Goal: Use online tool/utility: Utilize a website feature to perform a specific function

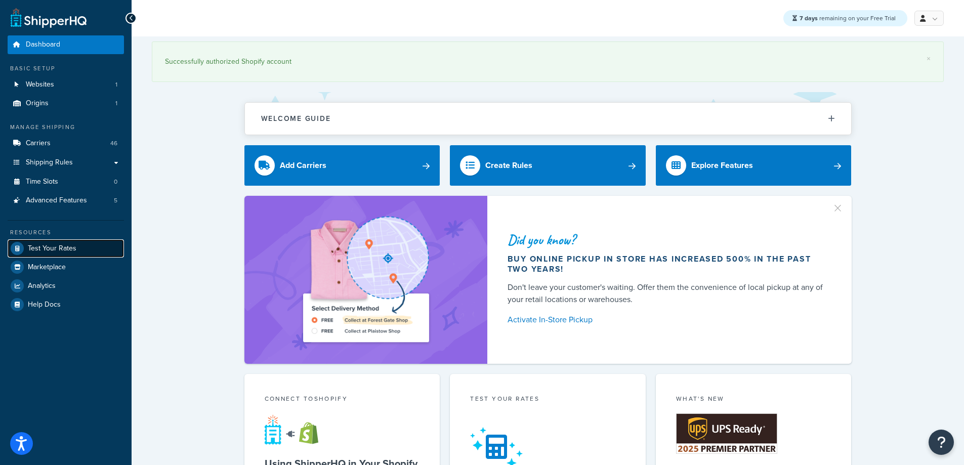
click at [61, 251] on span "Test Your Rates" at bounding box center [52, 248] width 49 height 9
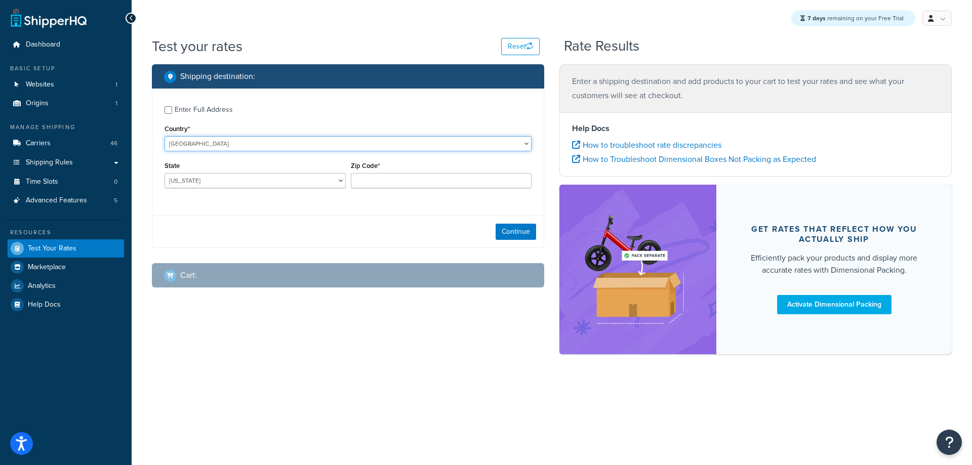
click at [231, 144] on select "[GEOGRAPHIC_DATA] [GEOGRAPHIC_DATA] [GEOGRAPHIC_DATA] [GEOGRAPHIC_DATA] [GEOGRA…" at bounding box center [347, 143] width 367 height 15
click at [213, 105] on div "Enter Full Address" at bounding box center [204, 110] width 58 height 14
click at [172, 106] on input "Enter Full Address" at bounding box center [168, 110] width 8 height 8
checkbox input "true"
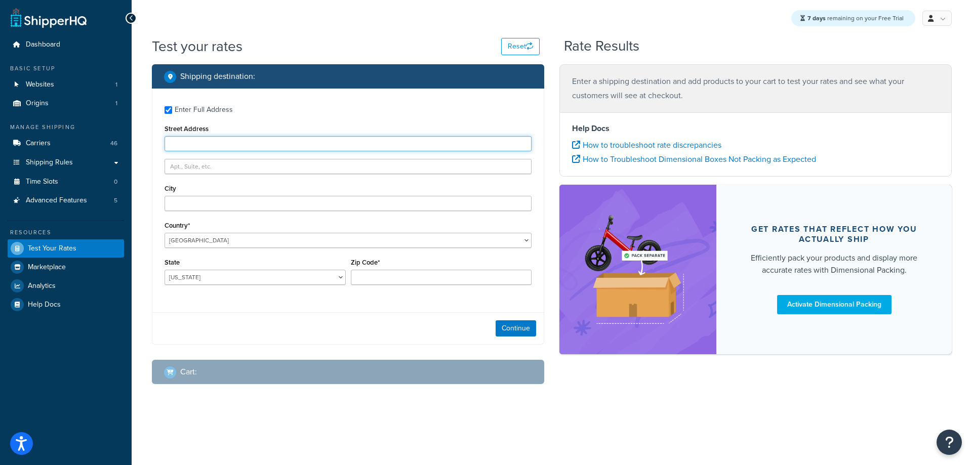
click at [198, 142] on input "Street Address" at bounding box center [347, 143] width 367 height 15
paste input "[STREET_ADDRESS]"
drag, startPoint x: 222, startPoint y: 142, endPoint x: 361, endPoint y: 147, distance: 138.8
click at [361, 147] on input "[STREET_ADDRESS]" at bounding box center [347, 143] width 367 height 15
type input "[STREET_ADDRESS]"
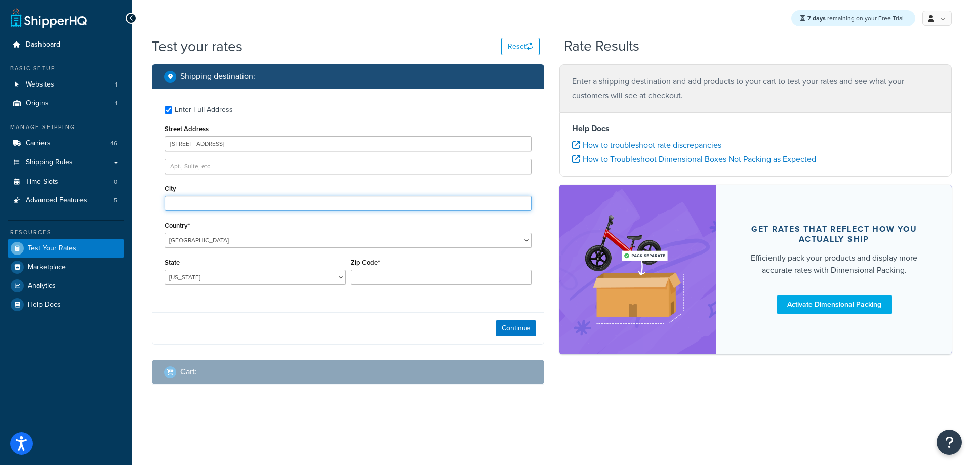
click at [179, 200] on input "City" at bounding box center [347, 203] width 367 height 15
paste input "[GEOGRAPHIC_DATA] 06067"
click at [213, 203] on input "[GEOGRAPHIC_DATA] 06067" at bounding box center [347, 203] width 367 height 15
drag, startPoint x: 197, startPoint y: 203, endPoint x: 303, endPoint y: 205, distance: 105.3
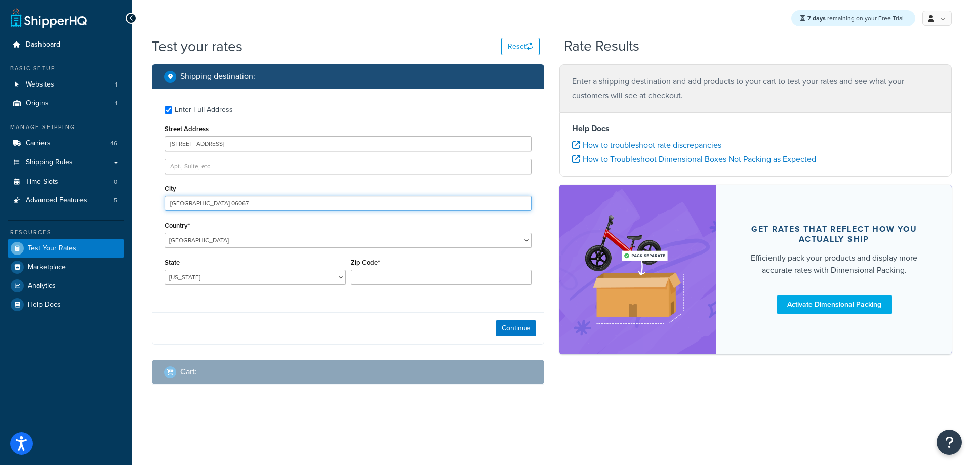
click at [303, 205] on input "[GEOGRAPHIC_DATA] 06067" at bounding box center [347, 203] width 367 height 15
type input "Rocky Hil"
select select "CT"
click at [366, 276] on input "Zip Code*" at bounding box center [441, 277] width 181 height 15
paste input "CT 06067"
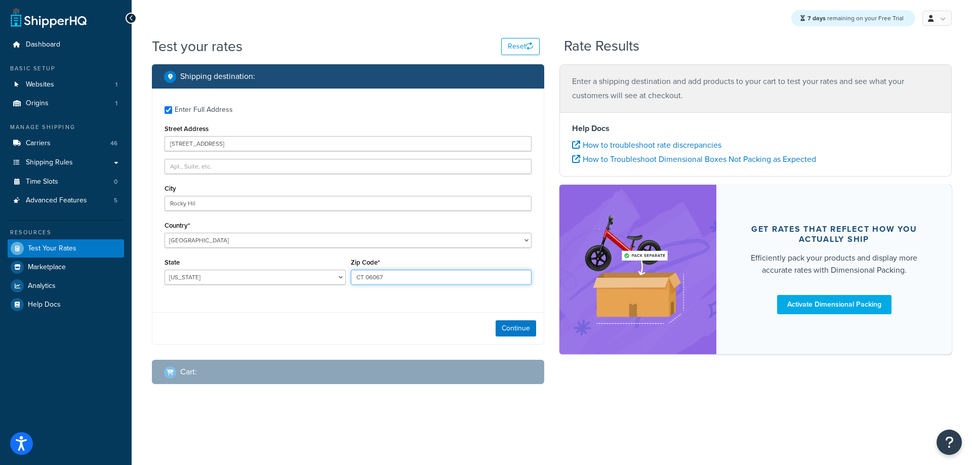
drag, startPoint x: 366, startPoint y: 274, endPoint x: 342, endPoint y: 281, distance: 25.8
click at [342, 281] on div "State [US_STATE] [US_STATE] [US_STATE] [US_STATE] [US_STATE] Armed Forces Ameri…" at bounding box center [348, 274] width 372 height 37
type input "06067"
click at [517, 329] on button "Continue" at bounding box center [515, 328] width 40 height 16
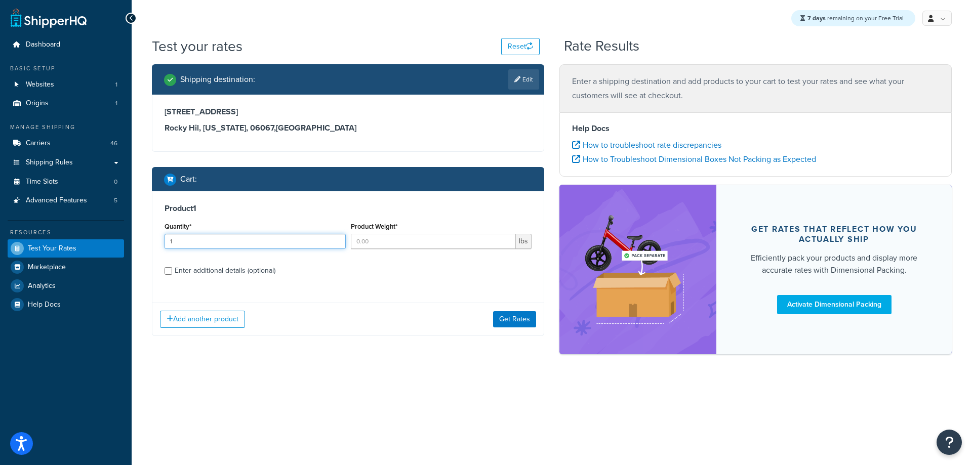
drag, startPoint x: 335, startPoint y: 239, endPoint x: 340, endPoint y: 239, distance: 5.6
type input "1"
click at [335, 239] on input "1" at bounding box center [254, 241] width 181 height 15
click at [504, 238] on input "1" at bounding box center [433, 241] width 165 height 15
click at [507, 240] on input "2" at bounding box center [433, 241] width 165 height 15
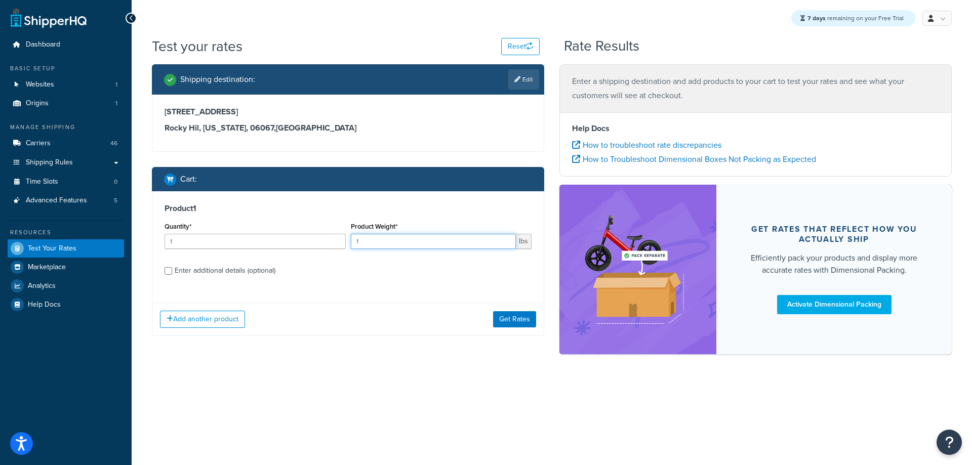
type input "1"
click at [506, 246] on input "1" at bounding box center [433, 241] width 165 height 15
click at [513, 318] on button "Get Rates" at bounding box center [514, 319] width 43 height 16
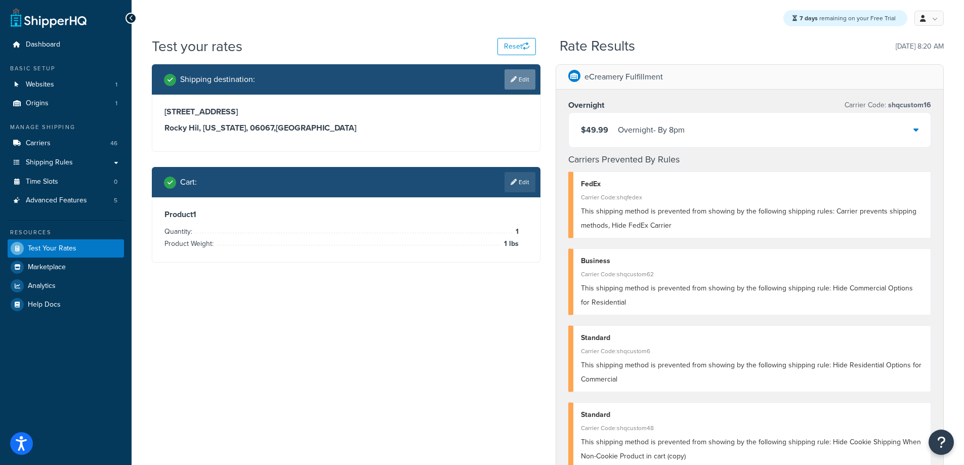
click at [512, 76] on icon at bounding box center [514, 79] width 6 height 6
select select "CT"
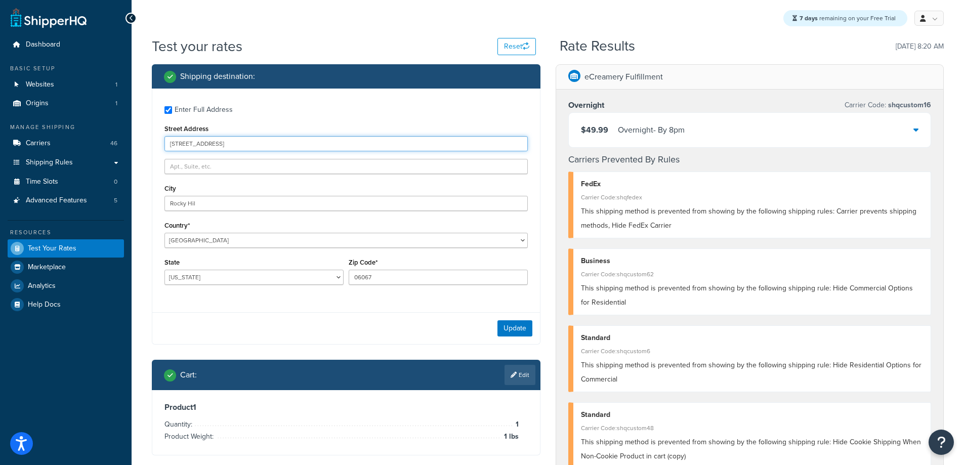
click at [192, 145] on input "[STREET_ADDRESS]" at bounding box center [345, 143] width 363 height 15
paste input "[STREET_ADDRESS]"
drag, startPoint x: 219, startPoint y: 144, endPoint x: 424, endPoint y: 185, distance: 209.0
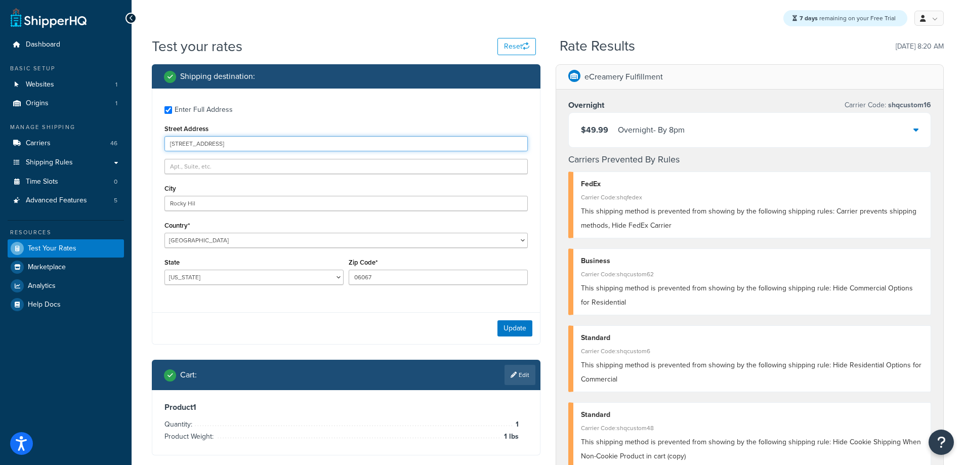
click at [424, 185] on div "Enter Full Address Street Address [STREET_ADDRESS][GEOGRAPHIC_DATA] Country* [G…" at bounding box center [346, 197] width 388 height 216
type input "[STREET_ADDRESS]"
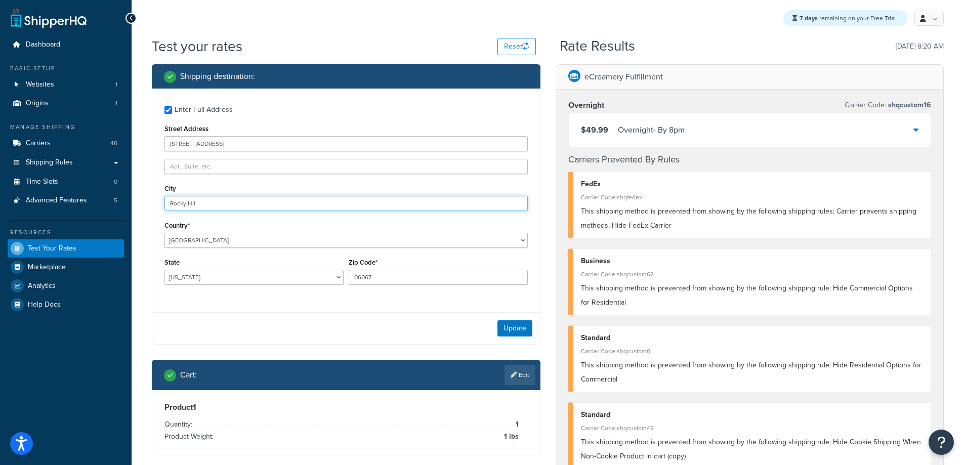
drag, startPoint x: 229, startPoint y: 204, endPoint x: 135, endPoint y: 194, distance: 94.7
click at [60, 174] on div "Dashboard Basic Setup Websites 1 Origins 1 Manage Shipping Carriers 46 Shipping…" at bounding box center [482, 418] width 964 height 836
paste input "[GEOGRAPHIC_DATA]"
click at [215, 206] on input "[GEOGRAPHIC_DATA]" at bounding box center [345, 203] width 363 height 15
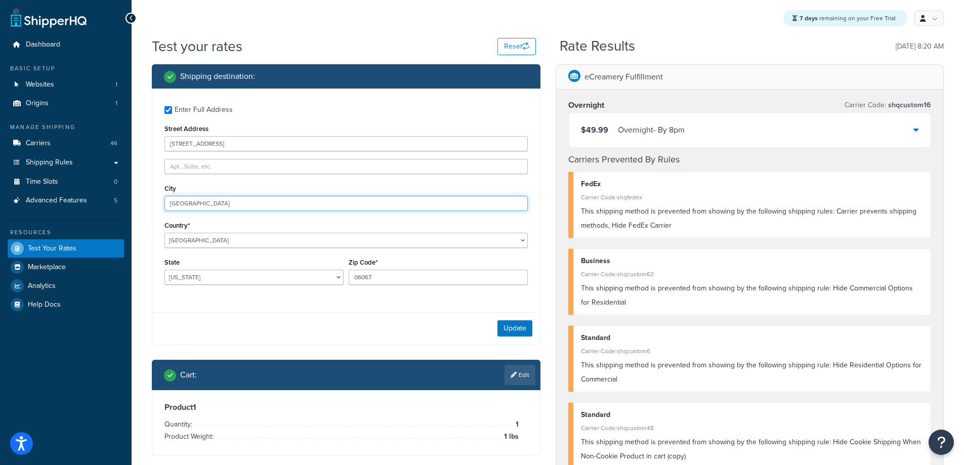
type input "[GEOGRAPHIC_DATA]"
select select "ME"
paste input "4101"
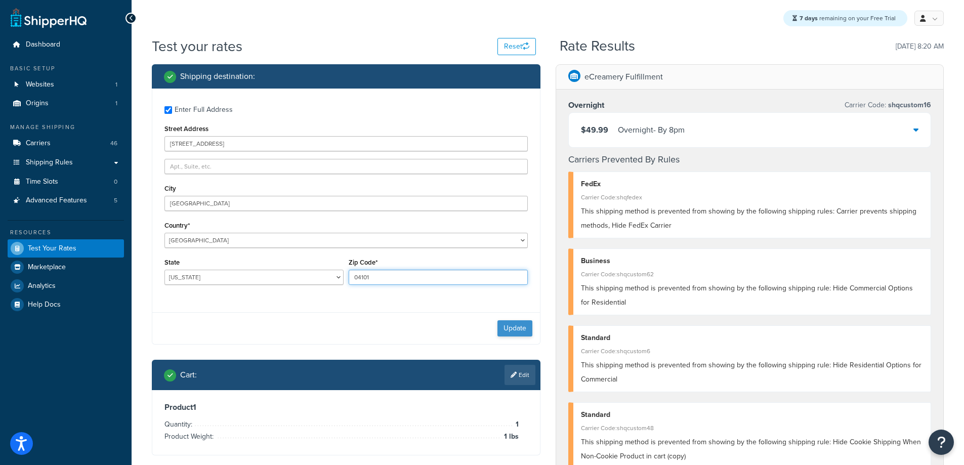
type input "04101"
click at [517, 327] on button "Update" at bounding box center [515, 328] width 35 height 16
